Goal: Find specific page/section: Find specific page/section

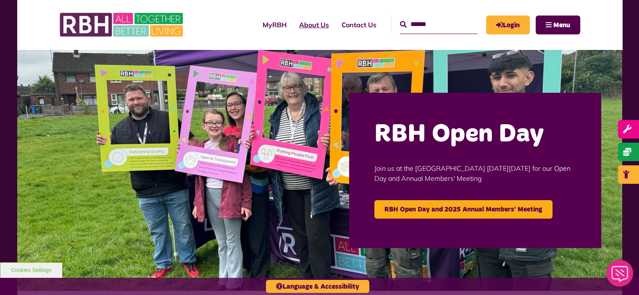
click at [295, 21] on link "About Us" at bounding box center [314, 24] width 42 height 23
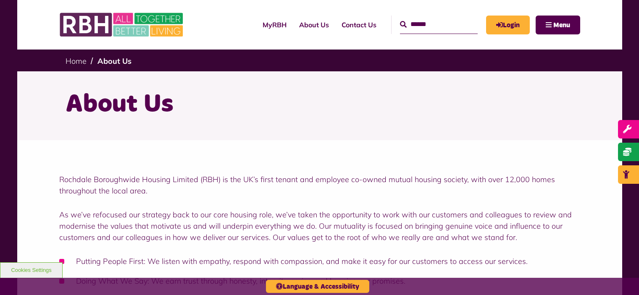
click at [554, 29] on span "Menu" at bounding box center [561, 25] width 17 height 7
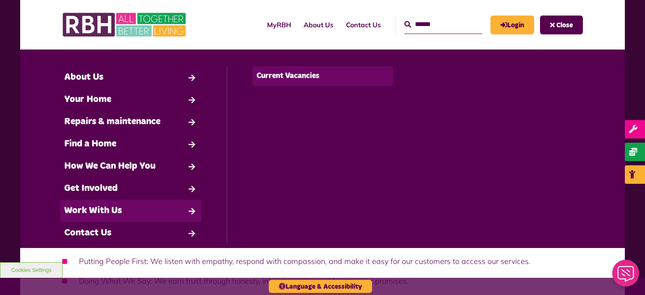
click at [275, 74] on link "Current Vacancies" at bounding box center [323, 76] width 141 height 20
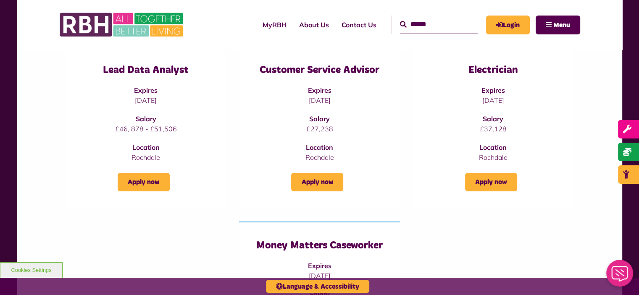
scroll to position [140, 0]
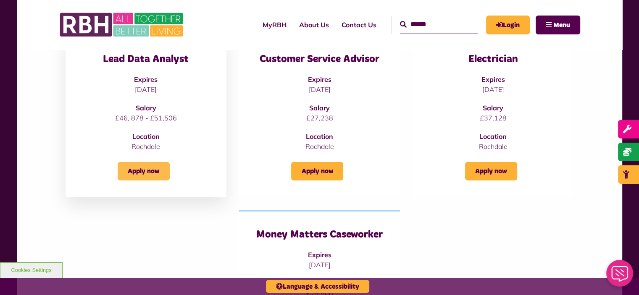
click at [160, 168] on link "Apply now" at bounding box center [144, 171] width 52 height 18
